Goal: Find specific page/section: Find specific page/section

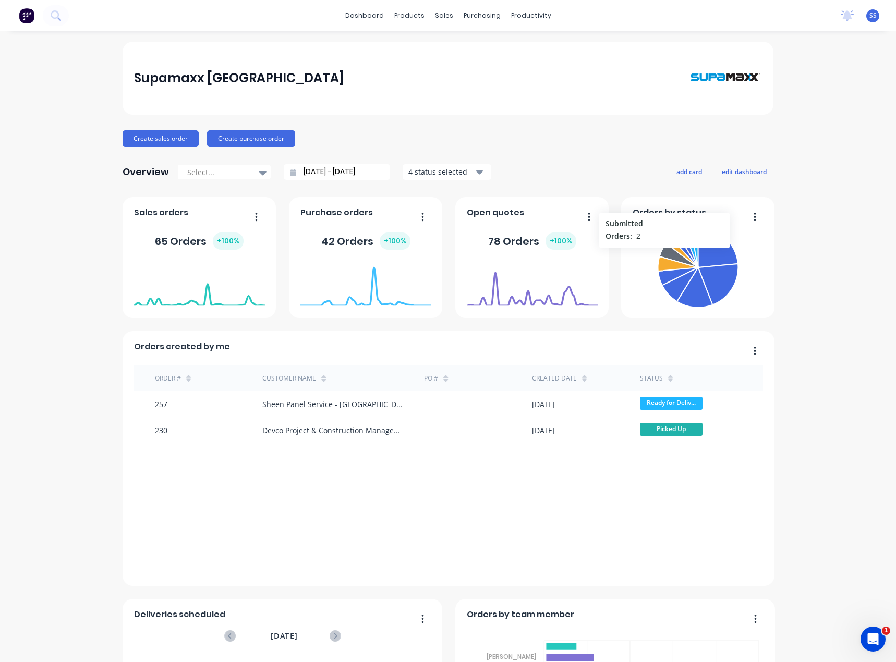
click at [660, 253] on icon at bounding box center [678, 255] width 38 height 23
click at [673, 254] on icon at bounding box center [677, 255] width 40 height 25
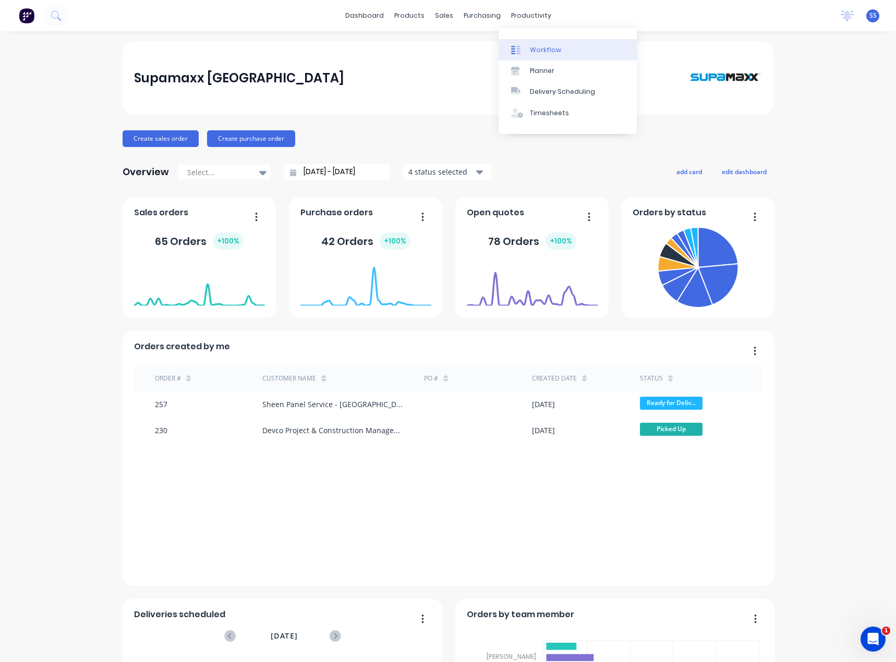
click at [584, 45] on link "Workflow" at bounding box center [568, 49] width 138 height 21
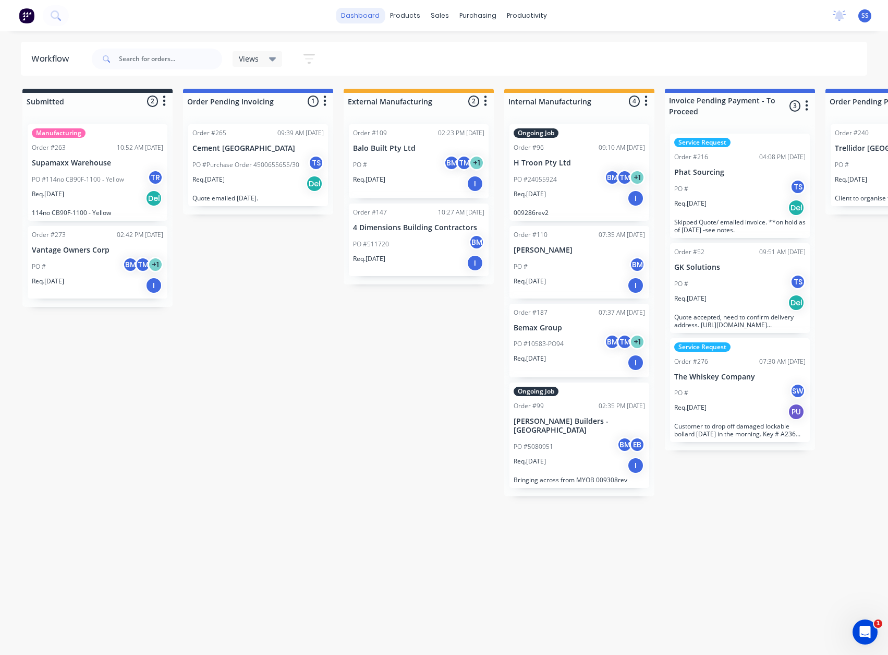
click at [376, 17] on link "dashboard" at bounding box center [360, 16] width 49 height 16
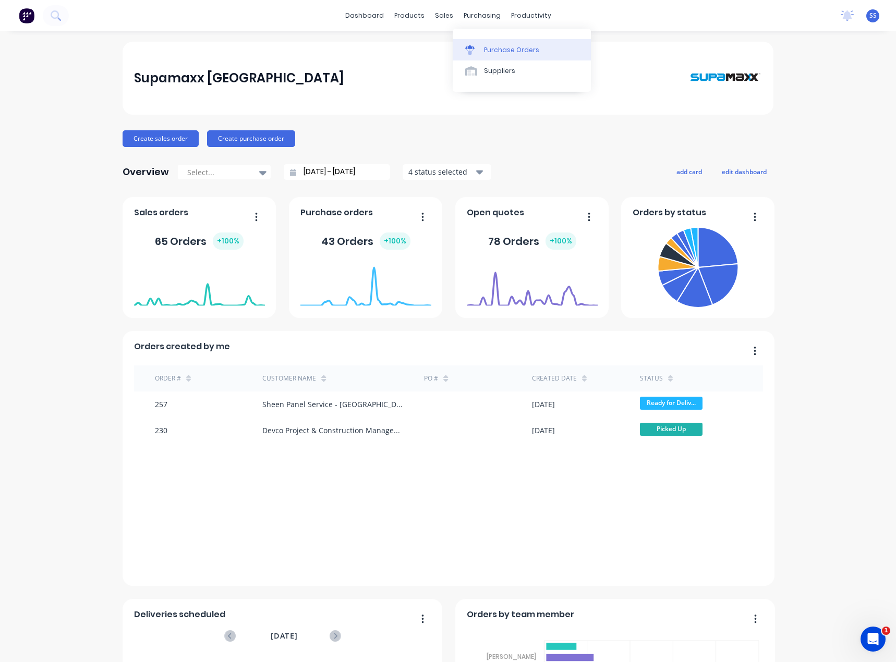
click at [485, 51] on div "Purchase Orders" at bounding box center [511, 49] width 55 height 9
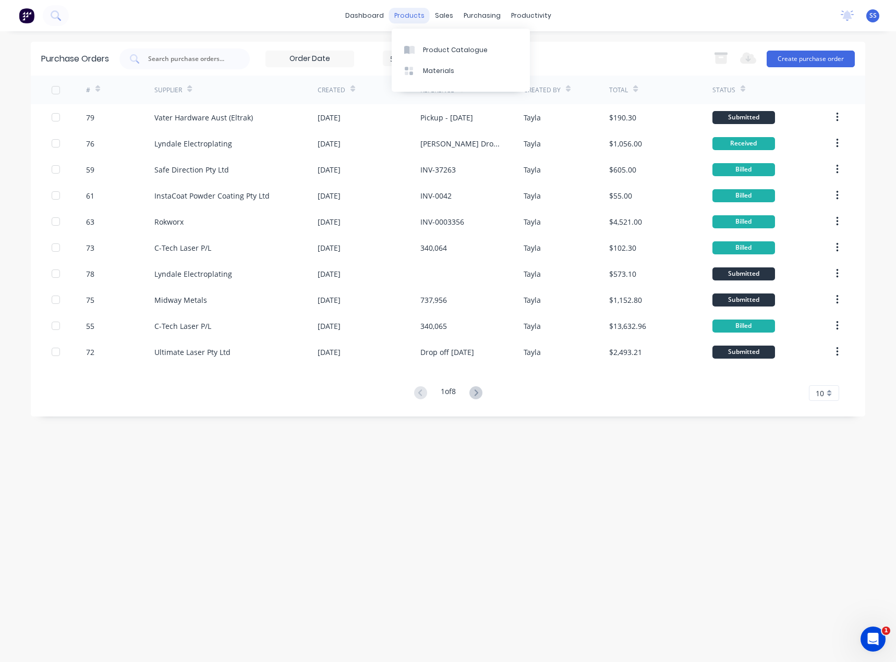
click at [417, 19] on div "products" at bounding box center [409, 16] width 41 height 16
click at [420, 51] on link "Product Catalogue" at bounding box center [461, 49] width 138 height 21
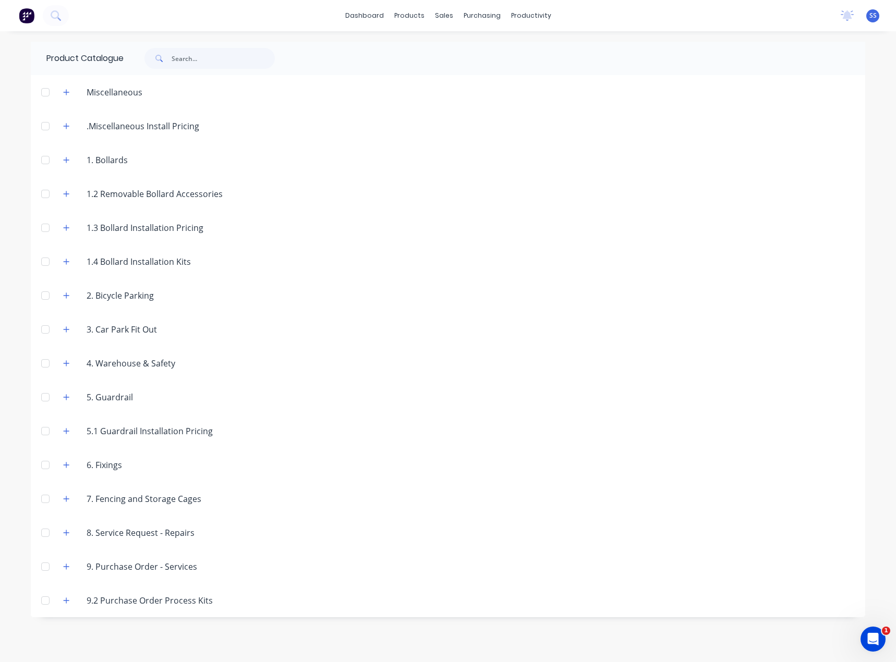
click at [57, 92] on div "Miscellaneous" at bounding box center [103, 92] width 96 height 13
click at [61, 91] on button "button" at bounding box center [66, 92] width 13 height 13
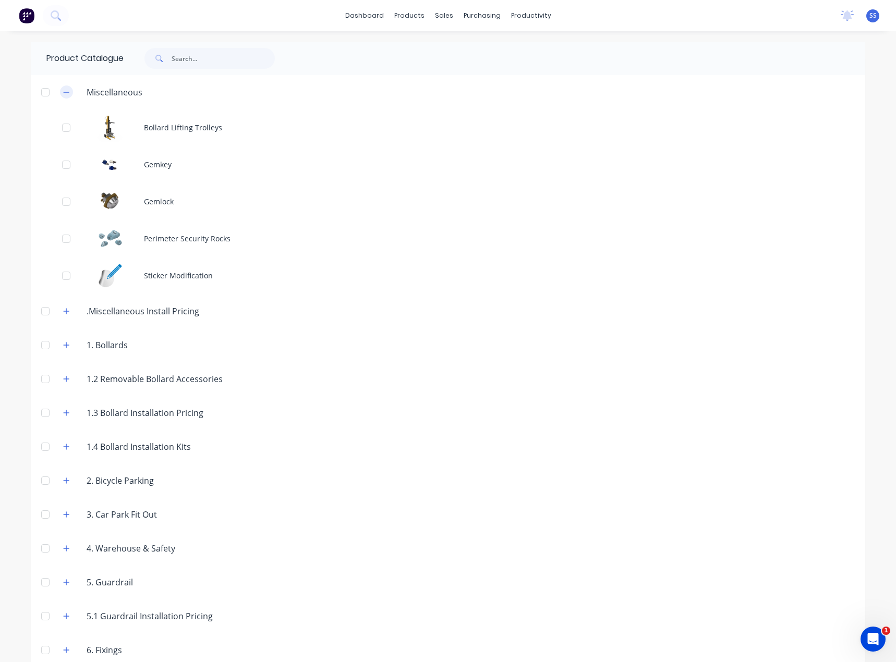
click at [63, 93] on icon "button" at bounding box center [66, 92] width 6 height 7
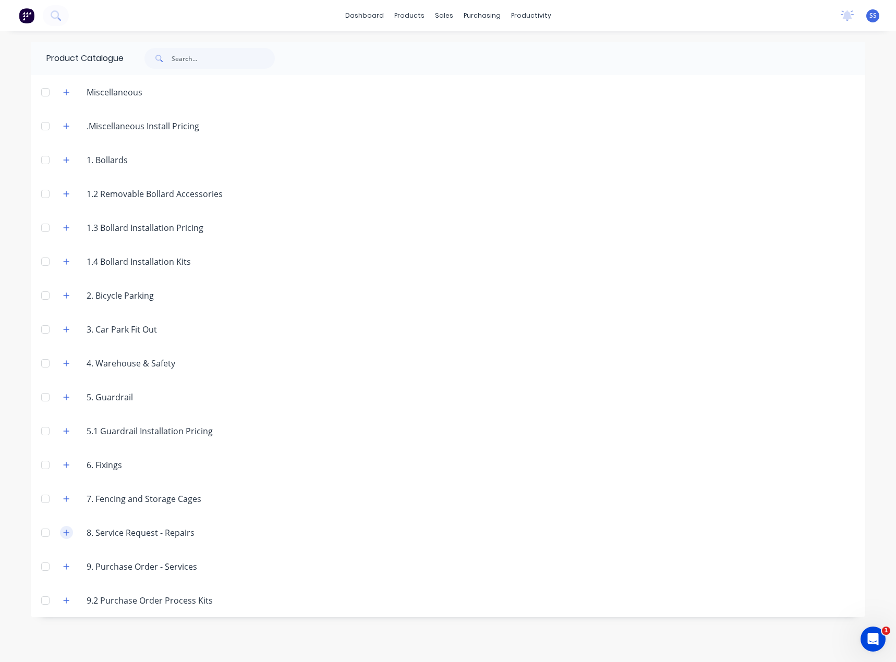
click at [62, 533] on button "button" at bounding box center [66, 532] width 13 height 13
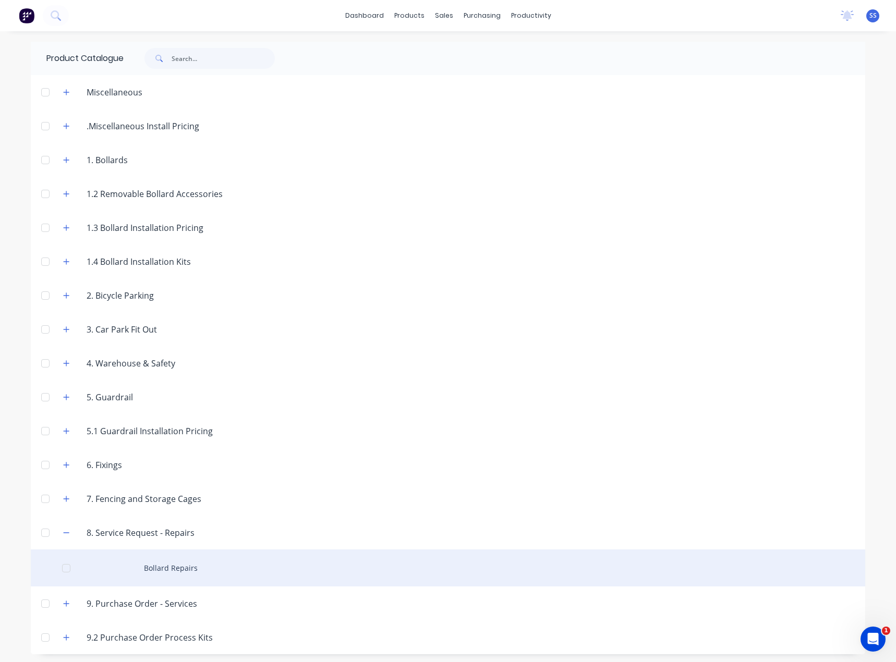
click at [71, 566] on div at bounding box center [66, 568] width 21 height 21
click at [163, 567] on div "Bollard Repairs" at bounding box center [448, 568] width 834 height 37
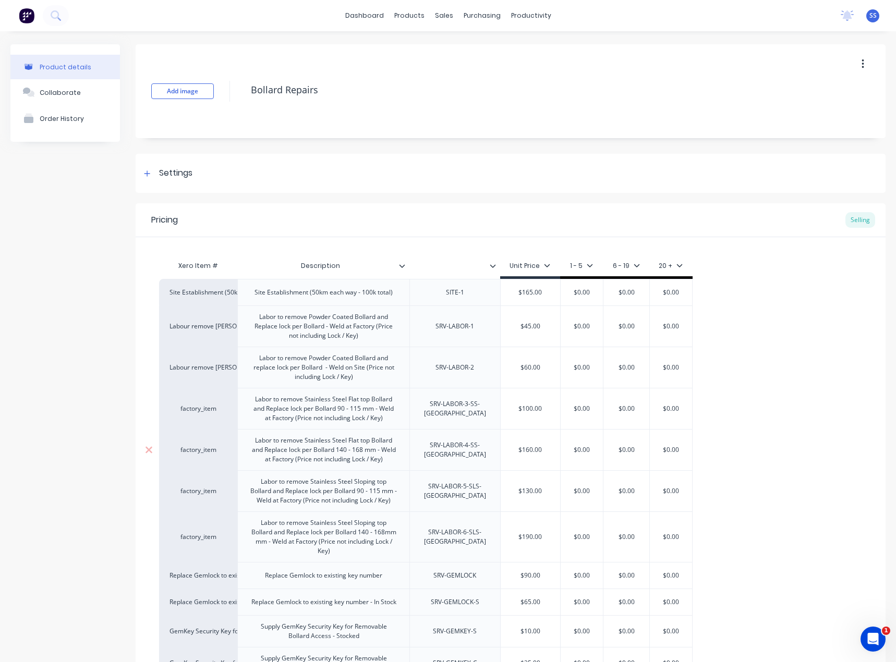
type textarea "x"
click at [368, 17] on link "dashboard" at bounding box center [364, 16] width 49 height 16
